Goal: Download file/media

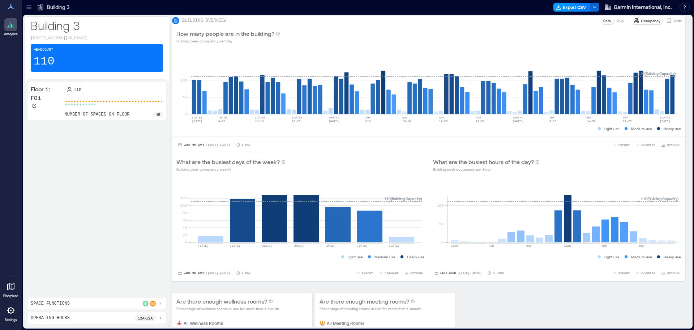
click at [572, 11] on button "Export CSV" at bounding box center [572, 7] width 37 height 9
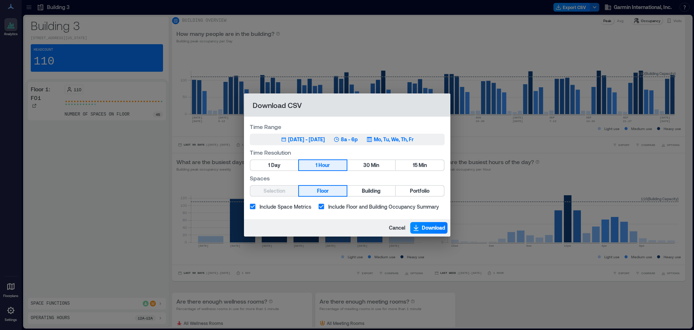
click at [317, 141] on div "[DATE] - [DATE]" at bounding box center [306, 139] width 37 height 7
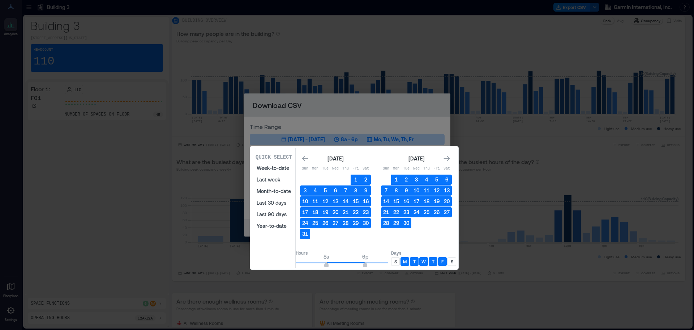
click at [401, 180] on button "1" at bounding box center [396, 179] width 10 height 10
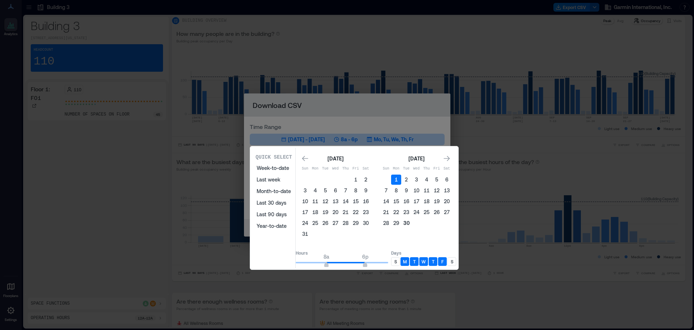
click at [412, 221] on button "30" at bounding box center [406, 223] width 10 height 10
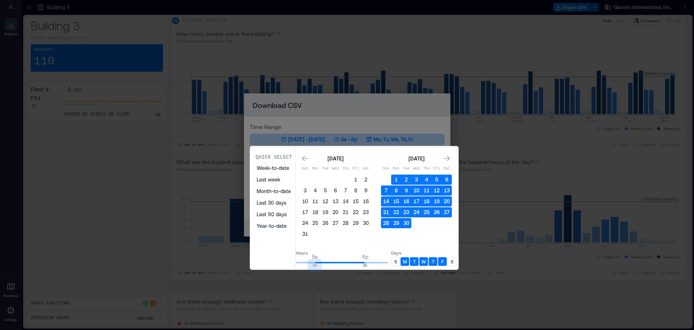
type input "*"
drag, startPoint x: 332, startPoint y: 266, endPoint x: 253, endPoint y: 264, distance: 79.6
click at [252, 264] on div "Quick Select Week-to-date Last week Month-to-date Last 30 days Last 90 days Yea…" at bounding box center [354, 208] width 204 height 120
type input "**"
drag, startPoint x: 375, startPoint y: 267, endPoint x: 405, endPoint y: 267, distance: 29.7
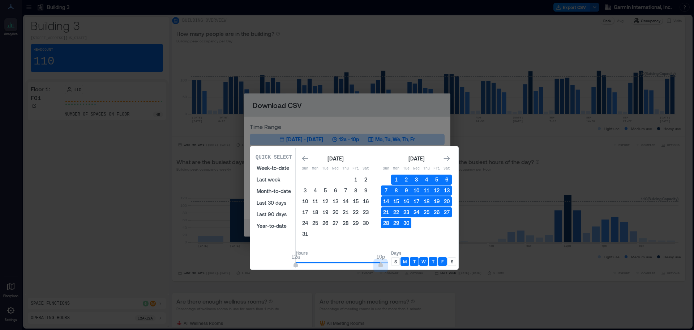
click at [405, 267] on div "Hours 12a 10p Days S M T W T F S" at bounding box center [376, 257] width 161 height 21
click at [405, 266] on div "Days S M T W T F S" at bounding box center [423, 259] width 65 height 18
click at [456, 260] on div "S" at bounding box center [452, 261] width 9 height 9
click at [400, 261] on div "S" at bounding box center [395, 261] width 9 height 9
click at [407, 260] on p "M" at bounding box center [405, 261] width 4 height 6
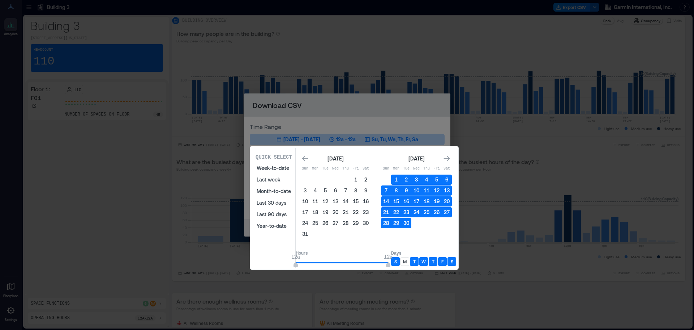
click at [416, 260] on p "T" at bounding box center [414, 261] width 3 height 6
click at [426, 259] on p "W" at bounding box center [424, 261] width 4 height 6
click at [435, 261] on p "T" at bounding box center [433, 261] width 3 height 6
click at [444, 259] on p "F" at bounding box center [443, 261] width 2 height 6
click at [456, 259] on div "S" at bounding box center [452, 261] width 9 height 9
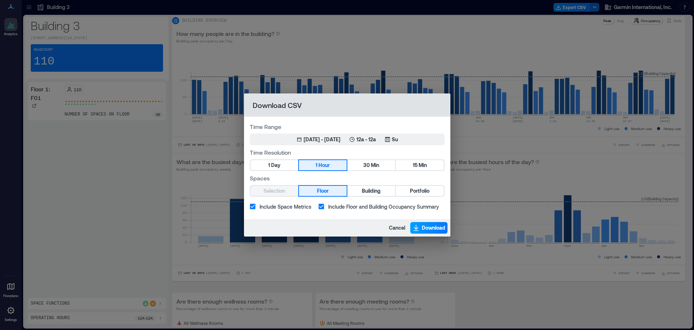
click at [429, 226] on span "Download" at bounding box center [434, 227] width 24 height 7
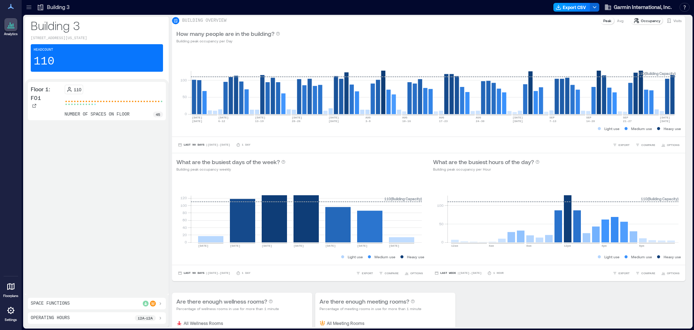
click at [577, 4] on button "Export CSV" at bounding box center [572, 7] width 37 height 9
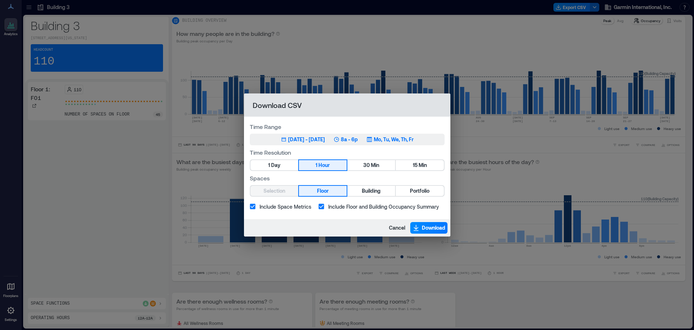
click at [363, 133] on button "[DATE] 1, 2025 - [DATE] 8a - 6p Mo, Tu, We, Th, Fr" at bounding box center [347, 139] width 195 height 12
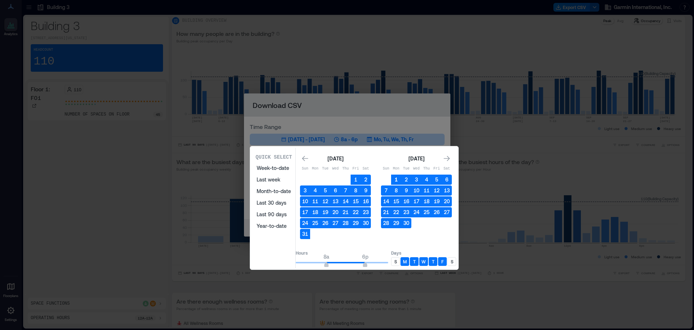
click at [401, 175] on button "1" at bounding box center [396, 179] width 10 height 10
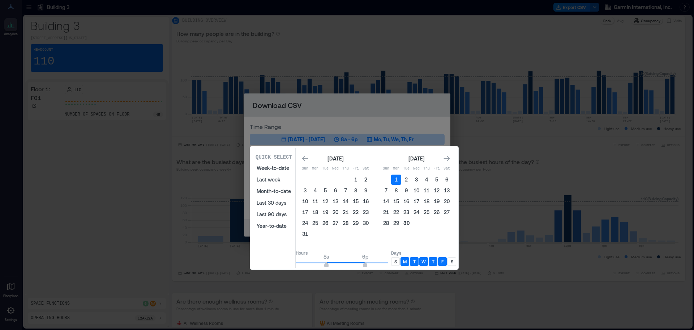
click at [412, 228] on button "30" at bounding box center [406, 223] width 10 height 10
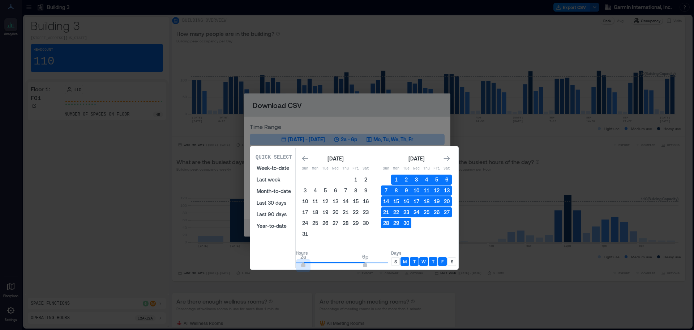
type input "*"
drag, startPoint x: 323, startPoint y: 267, endPoint x: 289, endPoint y: 266, distance: 34.0
click at [282, 266] on div "Quick Select Week-to-date Last week Month-to-date Last 30 days Last 90 days Yea…" at bounding box center [354, 208] width 204 height 120
type input "**"
drag, startPoint x: 373, startPoint y: 264, endPoint x: 413, endPoint y: 263, distance: 40.9
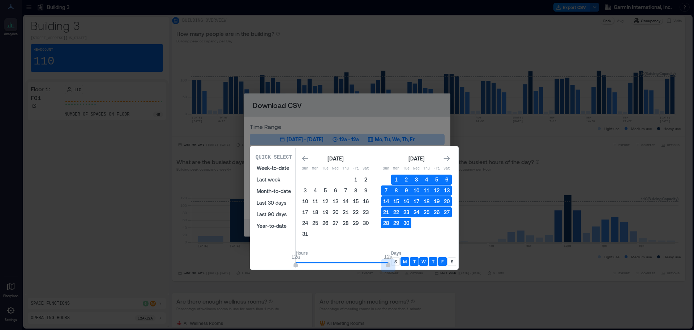
click at [413, 263] on div "Hours 12a 12a Days S M T W T F S" at bounding box center [376, 257] width 161 height 21
click at [419, 262] on div "T" at bounding box center [414, 261] width 9 height 9
click at [426, 261] on p "W" at bounding box center [424, 261] width 4 height 6
click at [438, 262] on div "T" at bounding box center [433, 261] width 9 height 9
click at [444, 261] on p "F" at bounding box center [443, 261] width 2 height 6
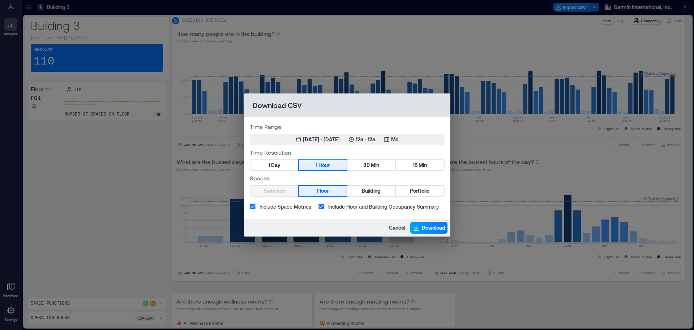
click at [437, 226] on span "Download" at bounding box center [434, 227] width 24 height 7
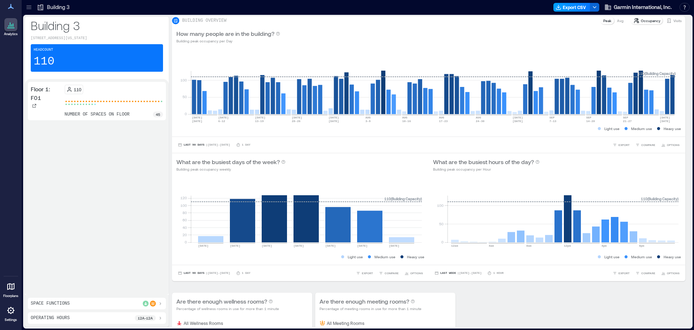
click at [576, 7] on button "Export CSV" at bounding box center [572, 7] width 37 height 9
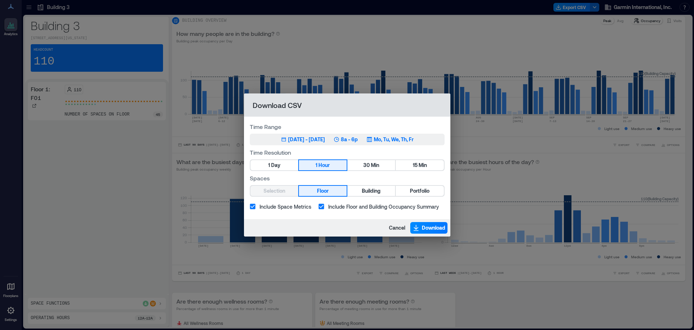
click at [358, 138] on p "8a - 6p" at bounding box center [349, 139] width 17 height 7
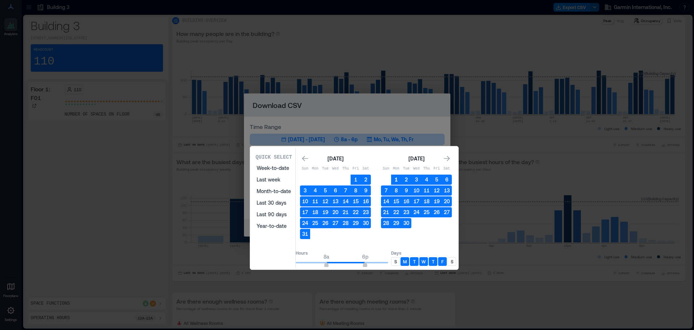
click at [401, 180] on button "1" at bounding box center [396, 179] width 10 height 10
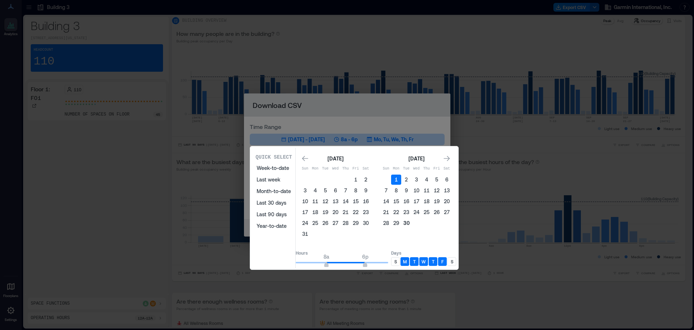
click at [412, 223] on button "30" at bounding box center [406, 223] width 10 height 10
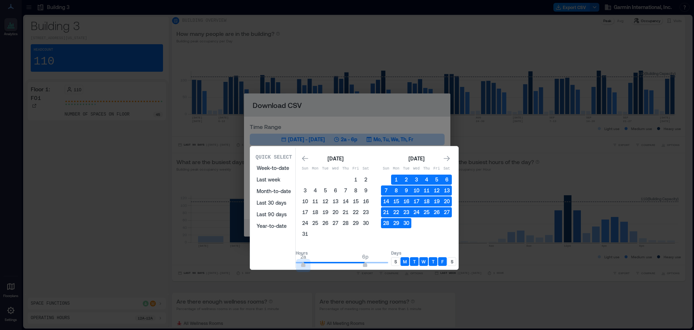
type input "*"
drag, startPoint x: 334, startPoint y: 264, endPoint x: 286, endPoint y: 263, distance: 48.5
click at [285, 263] on div "Quick Select Week-to-date Last week Month-to-date Last 30 days Last 90 days Yea…" at bounding box center [354, 208] width 204 height 120
type input "**"
drag, startPoint x: 374, startPoint y: 265, endPoint x: 418, endPoint y: 264, distance: 44.2
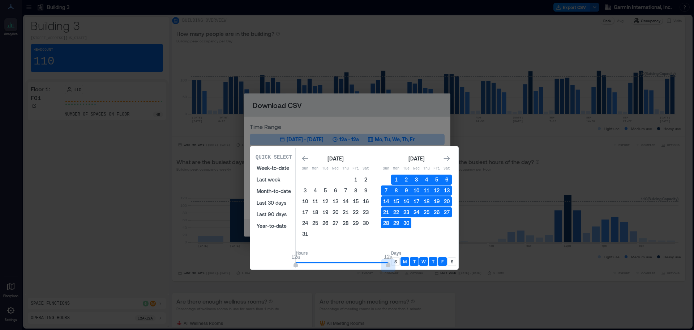
click at [418, 264] on div "Hours 12a 12a Days S M T W T F S" at bounding box center [376, 257] width 161 height 21
click at [409, 263] on div "M" at bounding box center [405, 261] width 9 height 9
click at [426, 261] on p "W" at bounding box center [424, 261] width 4 height 6
click at [438, 261] on div "T" at bounding box center [433, 261] width 9 height 9
click at [444, 259] on p "F" at bounding box center [443, 261] width 2 height 6
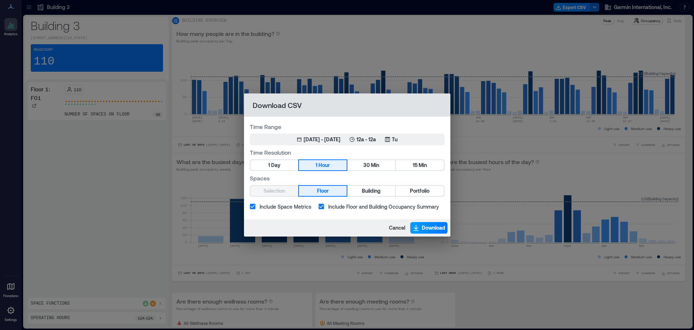
click at [423, 226] on span "Download" at bounding box center [434, 227] width 24 height 7
